Goal: Register for event/course

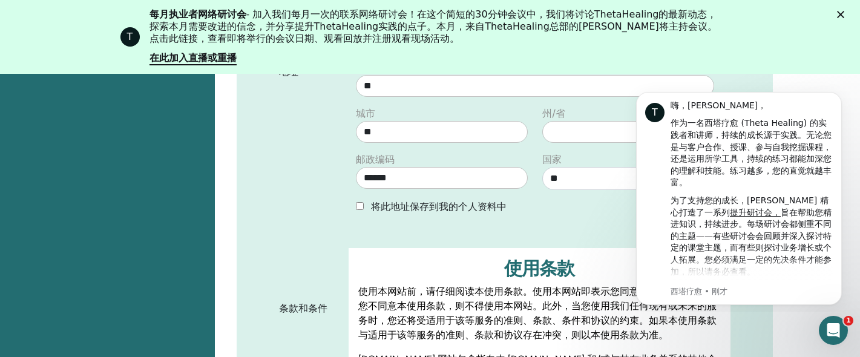
scroll to position [478, 0]
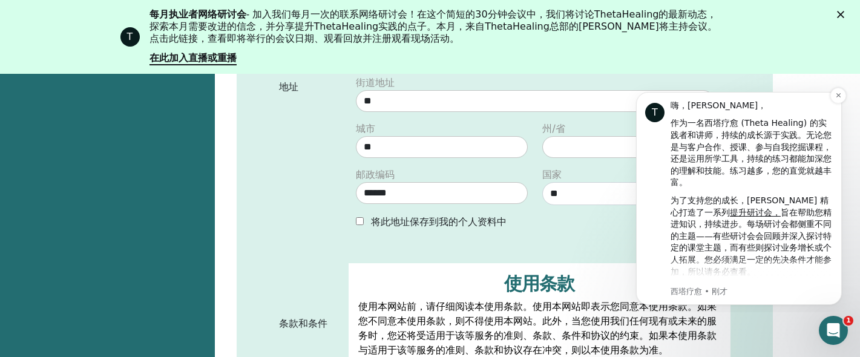
click at [722, 158] on font "作为一名西塔疗愈 (Theta Healing) 的实践者和讲师，持续的成长源于实践。无论您是与客户合作、授课、参与自我挖掘课程，还是运用所学工具，持续的练习…" at bounding box center [750, 152] width 161 height 69
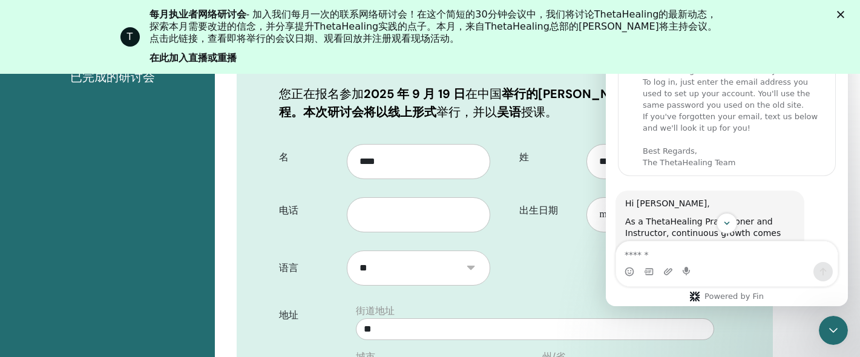
scroll to position [250, 0]
click at [183, 54] on font "在此加入直播或重播" at bounding box center [192, 57] width 87 height 11
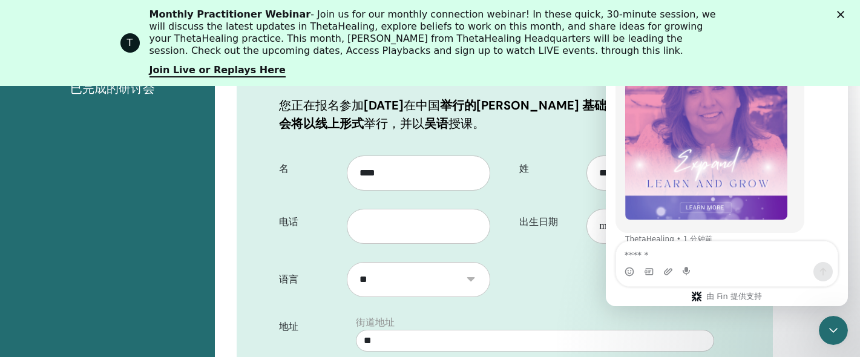
scroll to position [531, 0]
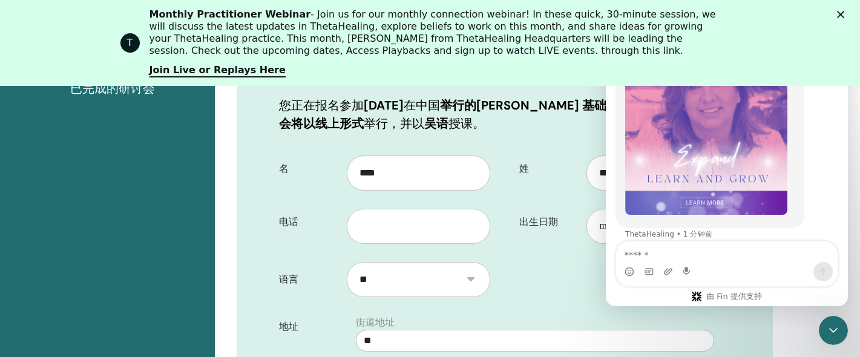
click at [517, 206] on div "出生日期" at bounding box center [624, 222] width 229 height 44
click at [522, 252] on div "姓 **** 出生日期" at bounding box center [622, 200] width 235 height 106
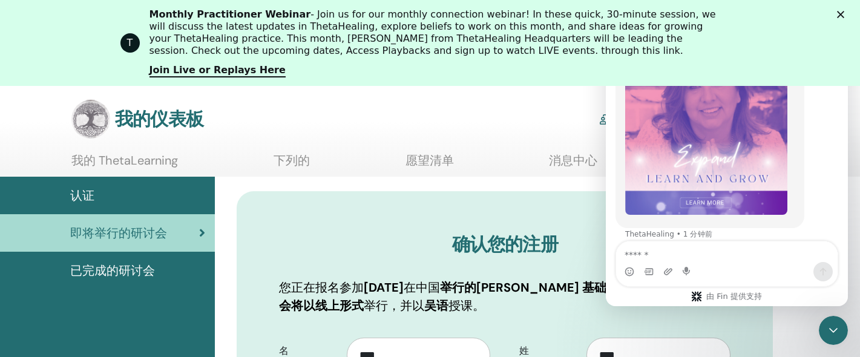
scroll to position [0, 0]
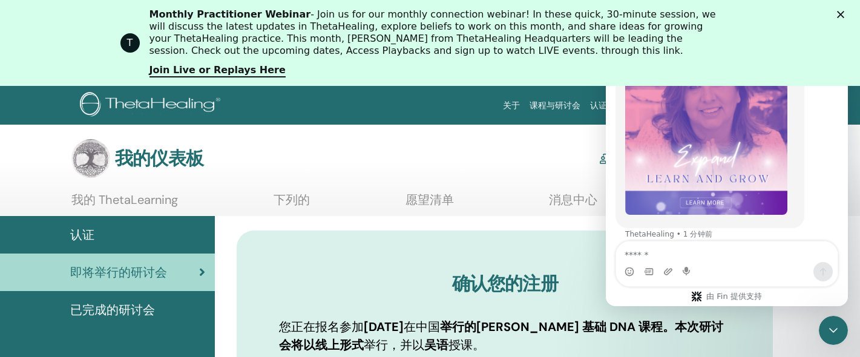
click at [838, 10] on div "T Monthly Practitioner Webinar - Join us for our monthly connection webinar! In…" at bounding box center [430, 43] width 860 height 76
click at [840, 6] on div "T Monthly Practitioner Webinar - Join us for our monthly connection webinar! In…" at bounding box center [430, 43] width 860 height 76
click at [840, 11] on icon "关闭" at bounding box center [840, 14] width 7 height 7
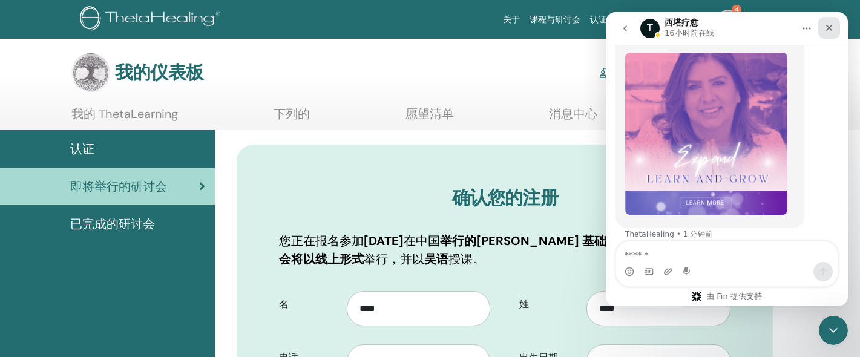
click at [831, 29] on icon "关闭" at bounding box center [829, 28] width 10 height 10
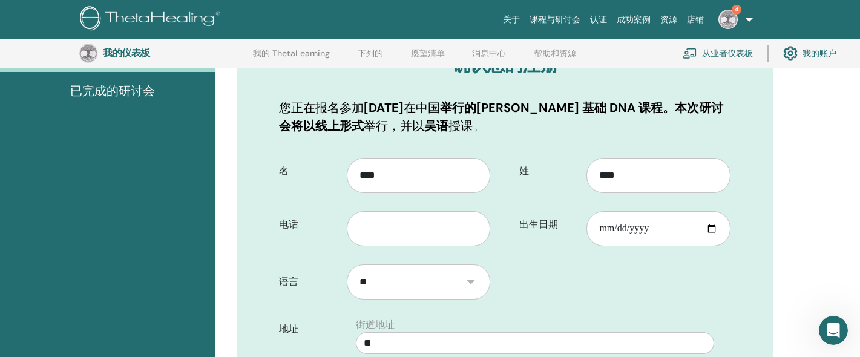
scroll to position [172, 0]
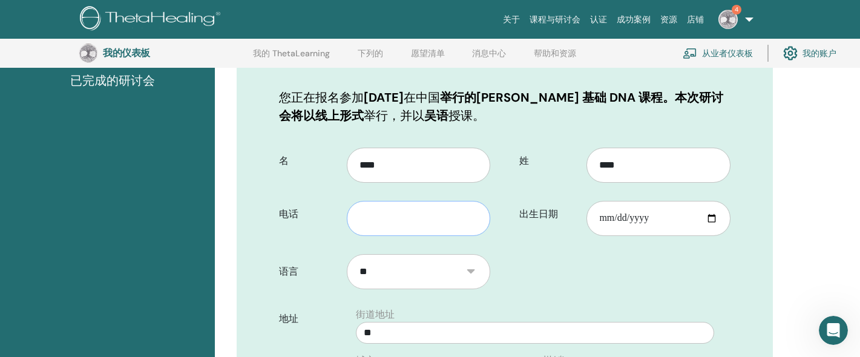
click at [400, 224] on input "text" at bounding box center [419, 218] width 144 height 35
type input "**********"
type input "***"
click at [614, 229] on input "出生日期" at bounding box center [658, 218] width 144 height 35
click at [716, 218] on input "出生日期" at bounding box center [658, 218] width 144 height 35
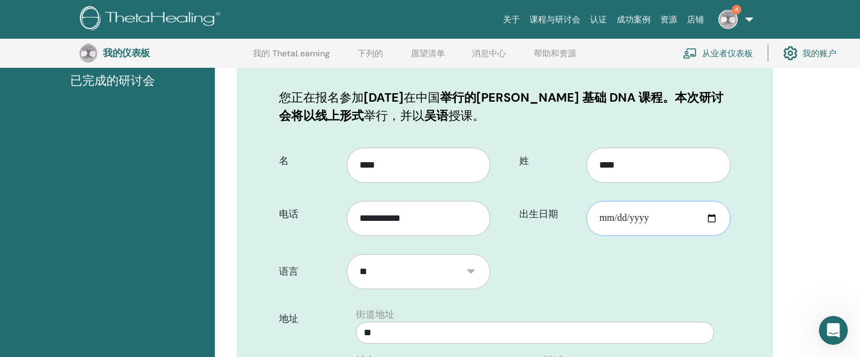
type input "**********"
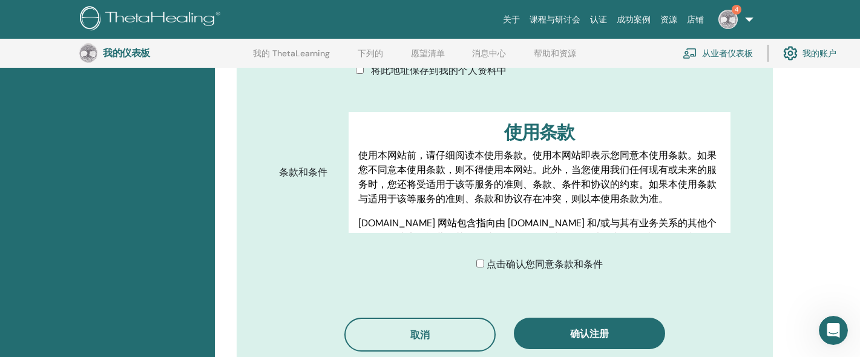
scroll to position [576, 0]
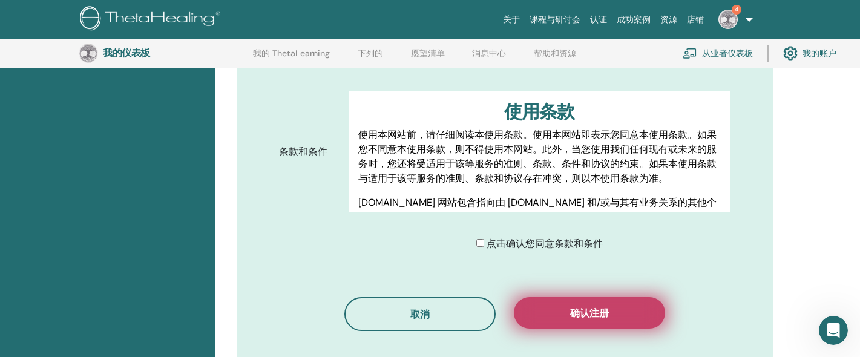
click at [538, 314] on button "确认注册" at bounding box center [589, 312] width 151 height 31
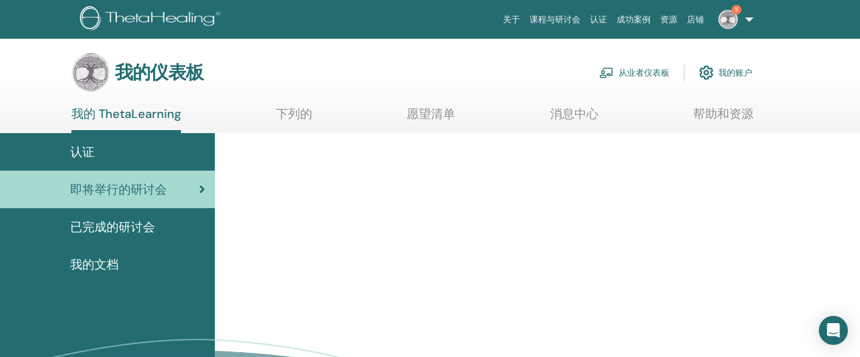
click at [127, 230] on font "已完成的研讨会" at bounding box center [112, 227] width 85 height 16
click at [135, 230] on font "已完成的研讨会" at bounding box center [112, 227] width 85 height 16
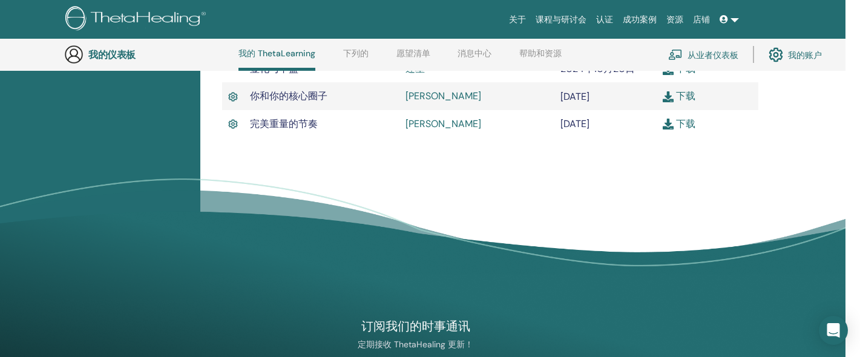
scroll to position [635, 15]
